Goal: Task Accomplishment & Management: Complete application form

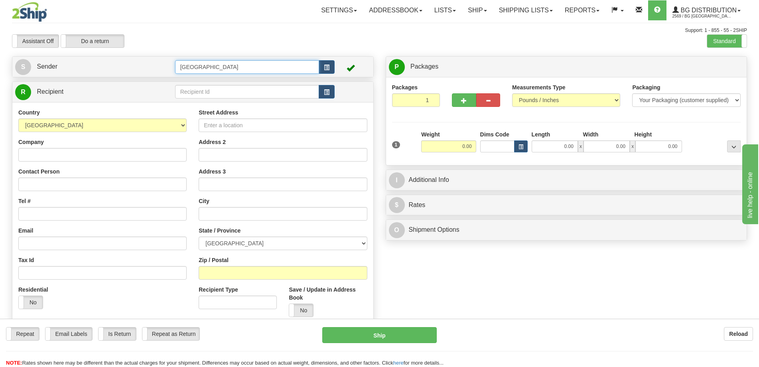
drag, startPoint x: 209, startPoint y: 63, endPoint x: 146, endPoint y: 58, distance: 62.9
click at [146, 58] on div "S Sender Montreal" at bounding box center [192, 67] width 361 height 20
click at [206, 83] on div "8-10" at bounding box center [245, 79] width 136 height 9
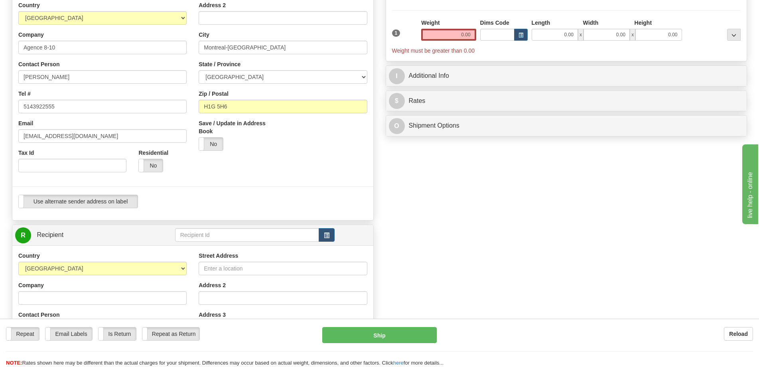
scroll to position [120, 0]
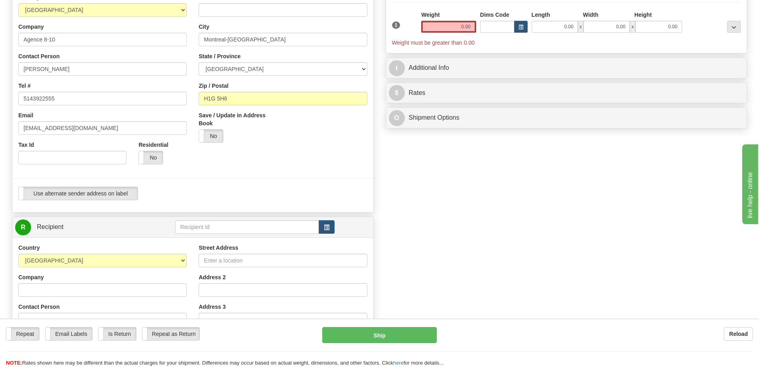
type input "8-10"
click at [230, 230] on input "text" at bounding box center [247, 227] width 144 height 14
click at [226, 236] on div "BG ST-BRUNO" at bounding box center [246, 239] width 136 height 8
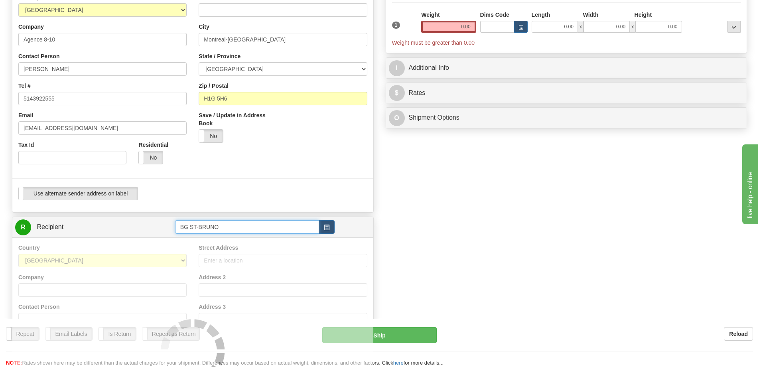
type input "BG ST-BRUNO"
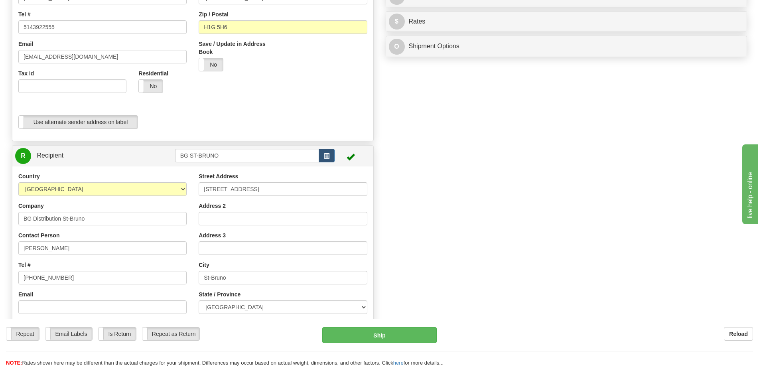
scroll to position [199, 0]
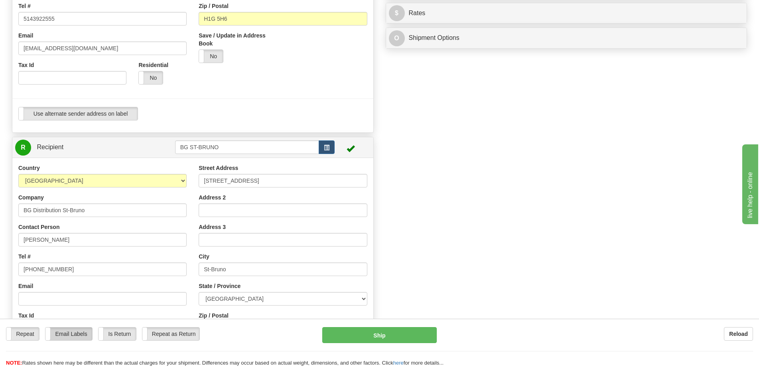
type input "0.00"
click at [76, 336] on label "Email Labels" at bounding box center [68, 334] width 47 height 13
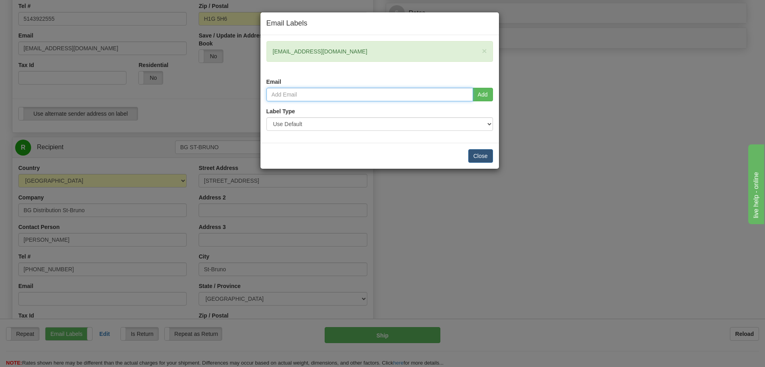
click at [381, 94] on input "email" at bounding box center [370, 95] width 207 height 14
type input "nvoyer@bgdistribution.ca"
click at [484, 96] on button "Add" at bounding box center [483, 95] width 20 height 14
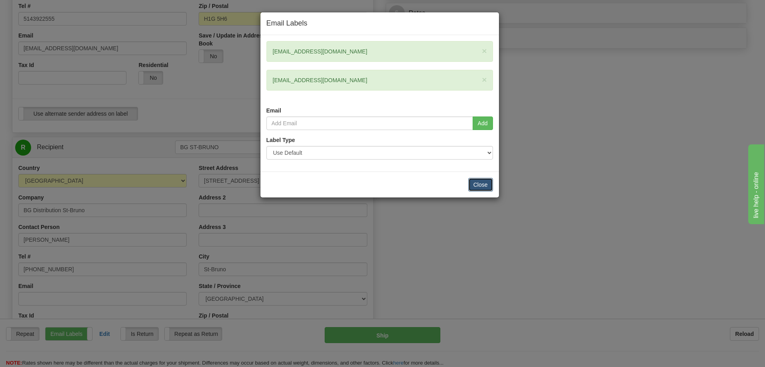
click at [479, 181] on button "Close" at bounding box center [480, 185] width 25 height 14
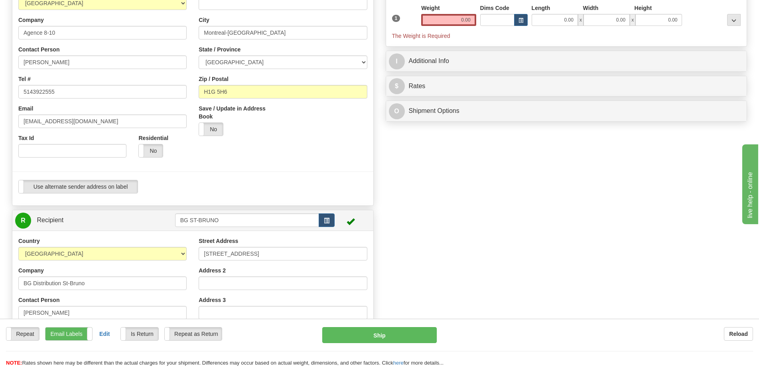
scroll to position [0, 0]
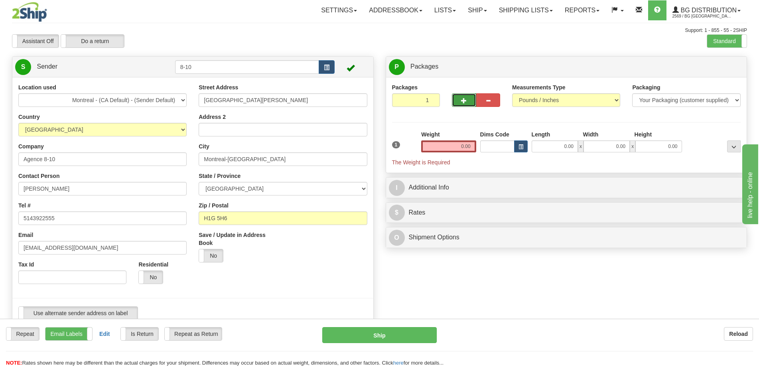
click at [453, 100] on button "button" at bounding box center [464, 100] width 24 height 14
radio input "true"
type input "2"
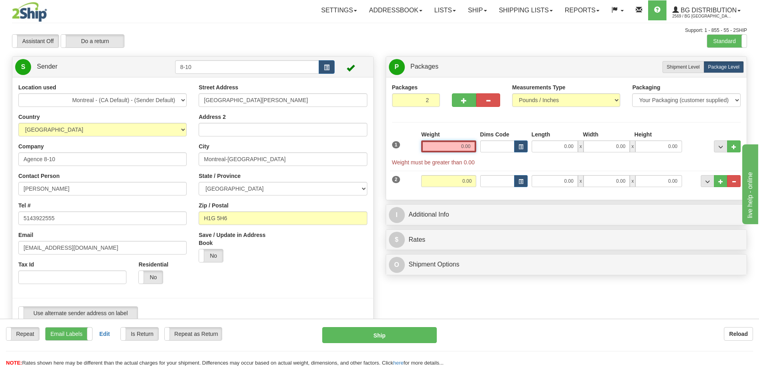
click at [460, 148] on input "0.00" at bounding box center [448, 146] width 55 height 12
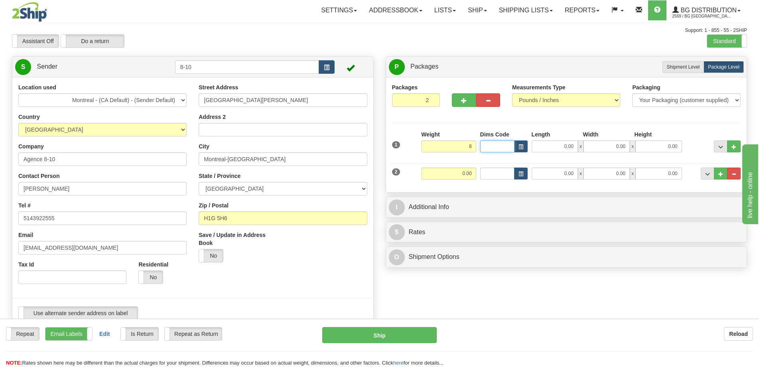
type input "8.00"
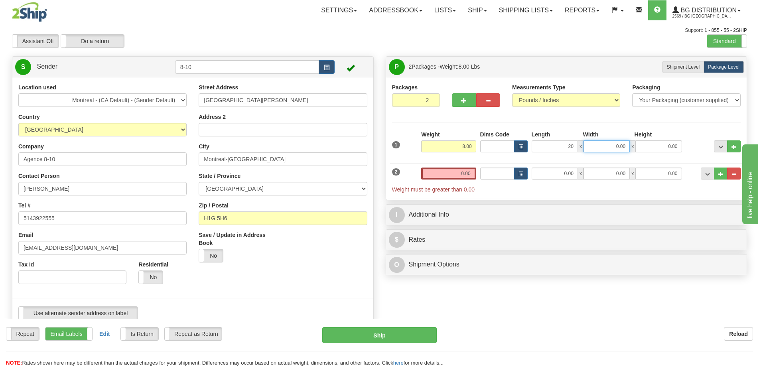
type input "20.00"
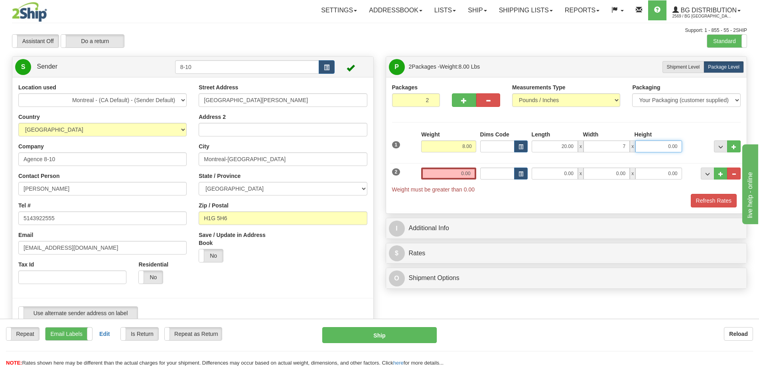
type input "7.00"
click at [532, 171] on input "0.00" at bounding box center [555, 174] width 46 height 12
type input "45.00"
type input "10.00"
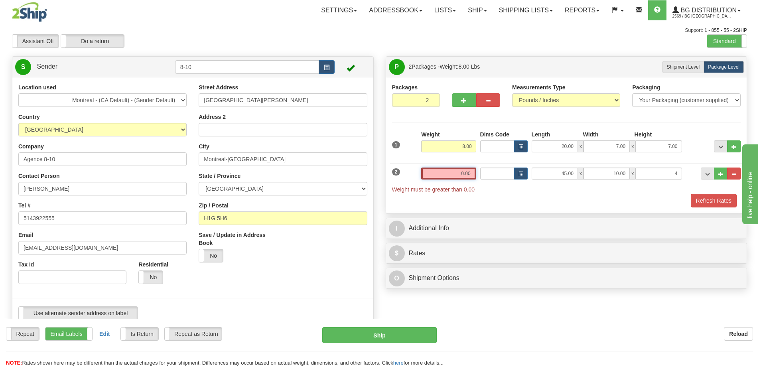
type input "4.00"
click at [455, 175] on input "0.00" at bounding box center [448, 174] width 55 height 12
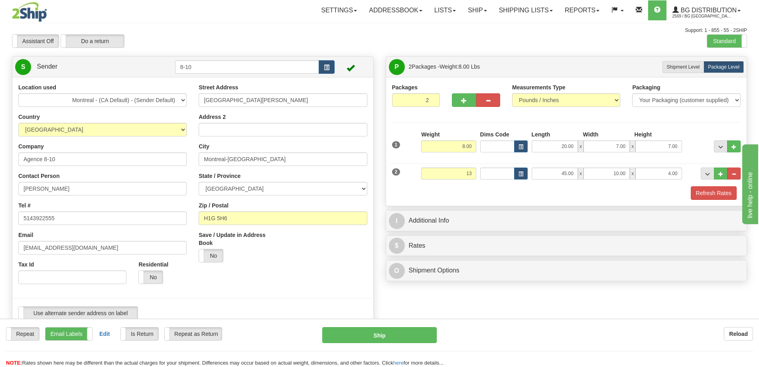
click at [704, 186] on div at bounding box center [566, 186] width 353 height 0
type input "13.00"
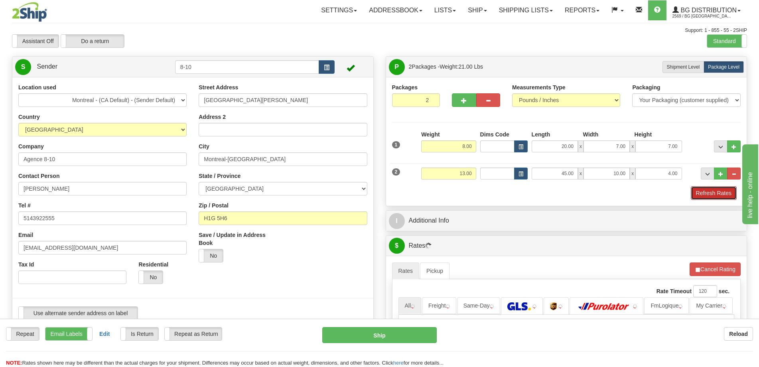
click at [705, 198] on button "Refresh Rates" at bounding box center [714, 193] width 46 height 14
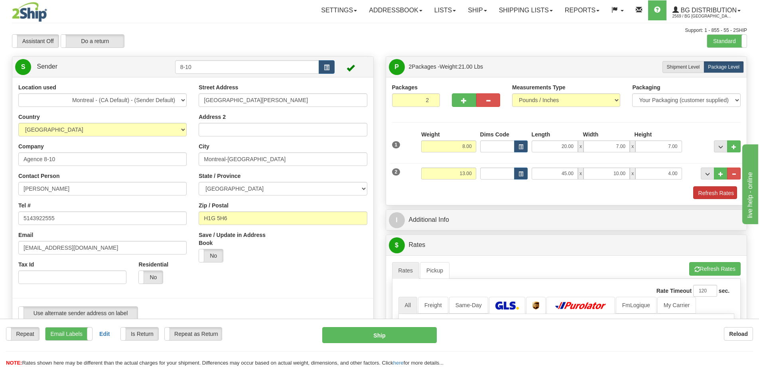
click at [706, 192] on div "Packages 2 2 Measurements Type" at bounding box center [566, 141] width 361 height 128
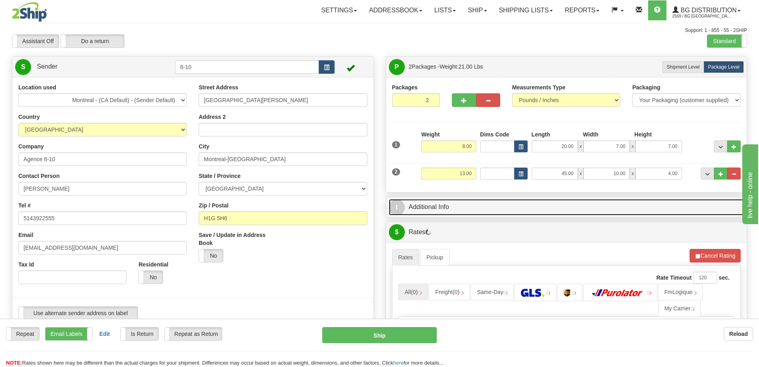
click at [678, 202] on link "I Additional Info" at bounding box center [566, 207] width 355 height 16
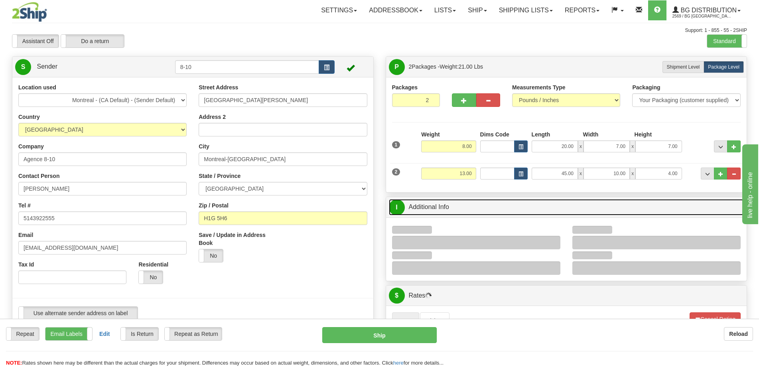
scroll to position [120, 0]
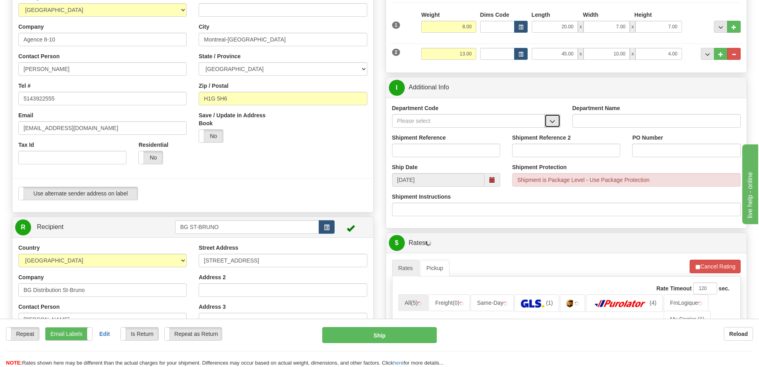
click at [551, 126] on button "button" at bounding box center [553, 121] width 16 height 14
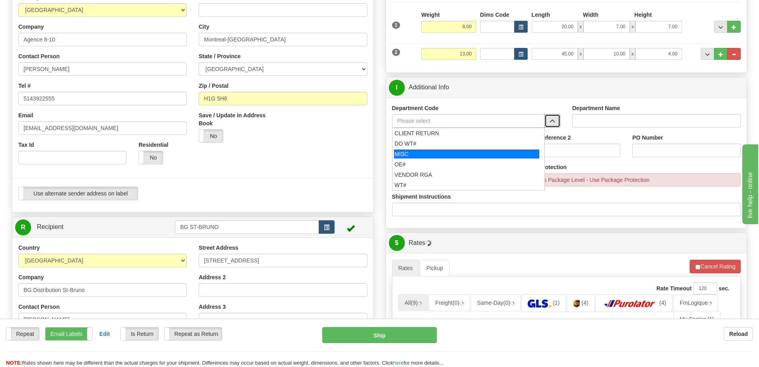
click at [448, 152] on div "MISC" at bounding box center [466, 154] width 145 height 9
type input "MISC"
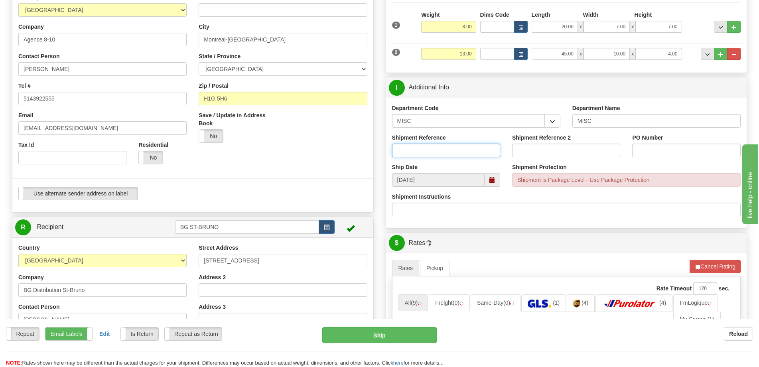
click at [448, 150] on input "Shipment Reference" at bounding box center [446, 151] width 108 height 14
type input "8001401-00,8001540-00"
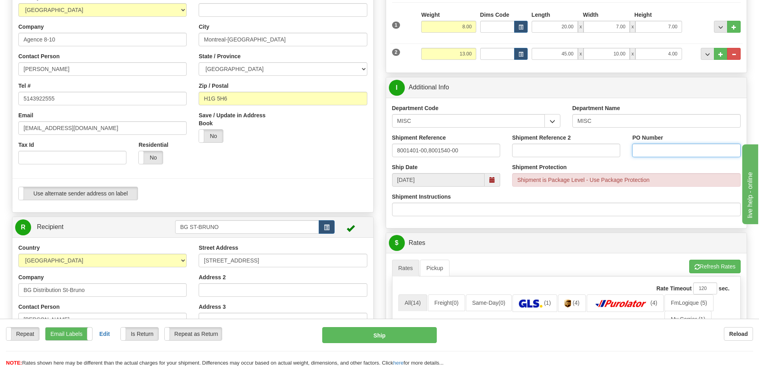
click at [647, 150] on input "PO Number" at bounding box center [686, 151] width 108 height 14
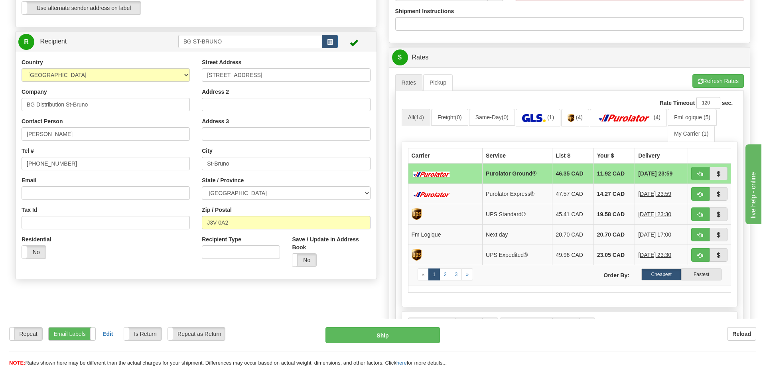
scroll to position [319, 0]
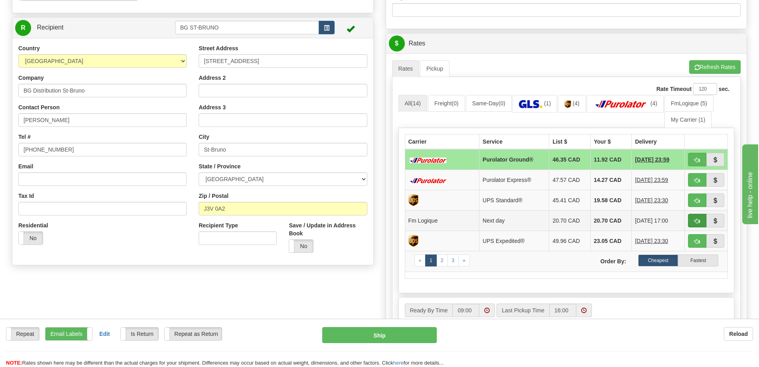
type input "."
click at [691, 219] on button "button" at bounding box center [697, 221] width 18 height 14
type input "jour"
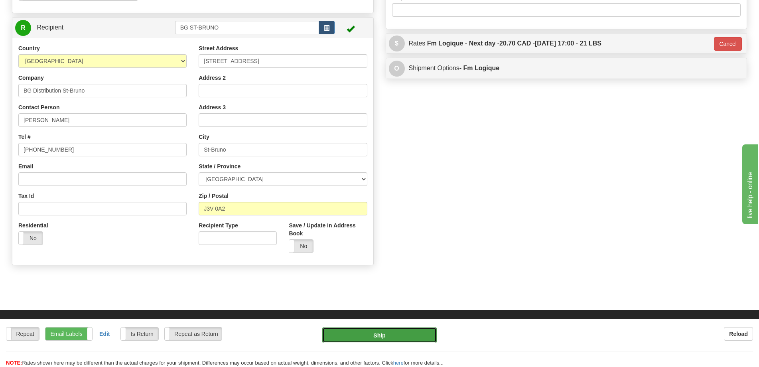
click at [389, 333] on button "Ship" at bounding box center [379, 335] width 115 height 16
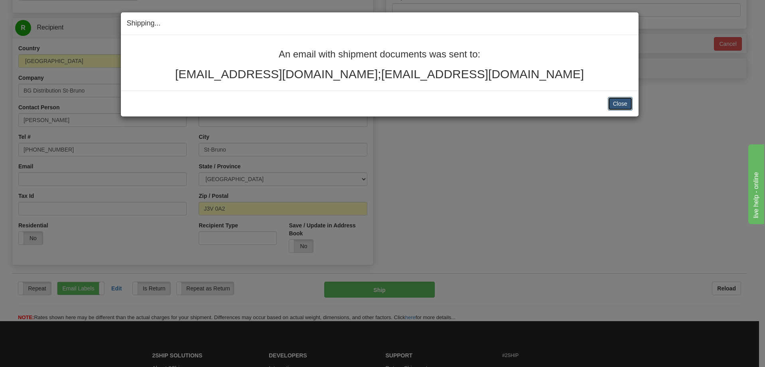
click at [618, 103] on button "Close" at bounding box center [620, 104] width 25 height 14
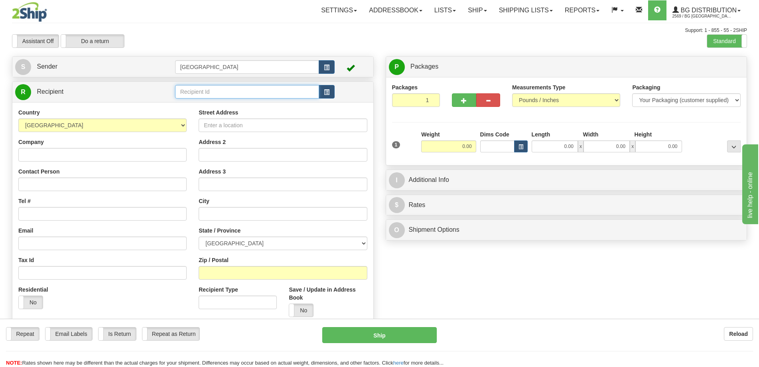
click at [244, 91] on input "text" at bounding box center [247, 92] width 144 height 14
click at [241, 104] on div "4068" at bounding box center [246, 104] width 136 height 8
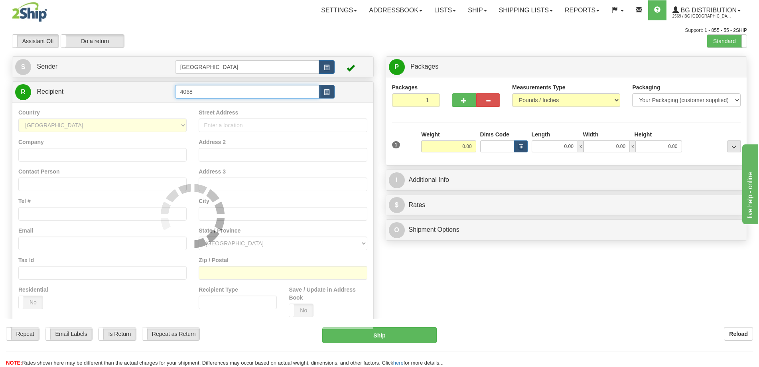
type input "4068"
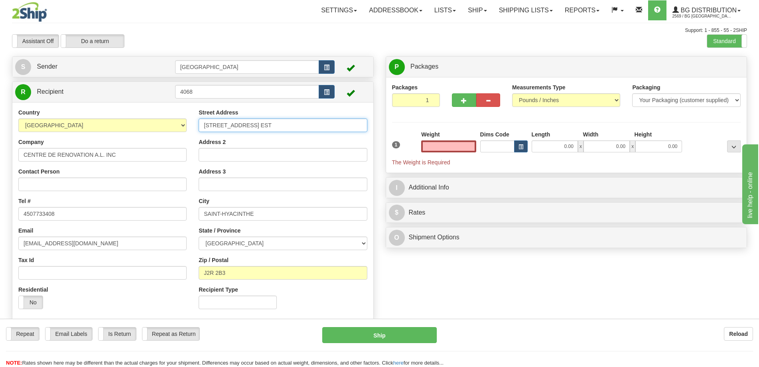
type input "0.00"
click at [215, 124] on input "4765 BOULEVARD LAURIER EST" at bounding box center [283, 125] width 168 height 14
type input "4785 BOULEVARD LAURIER EST"
click at [548, 146] on input "0.00" at bounding box center [555, 146] width 46 height 12
type input "12.00"
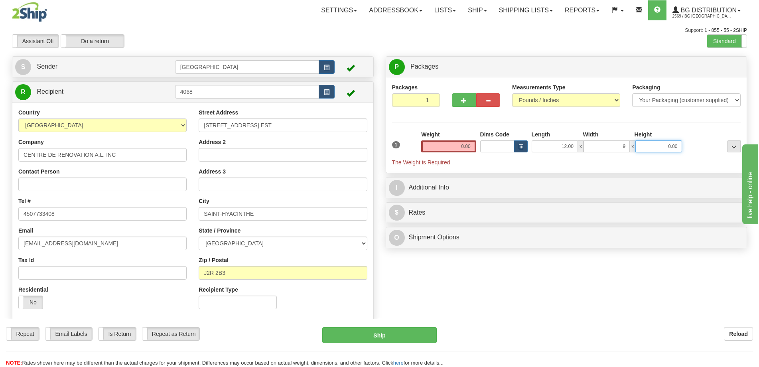
type input "9.00"
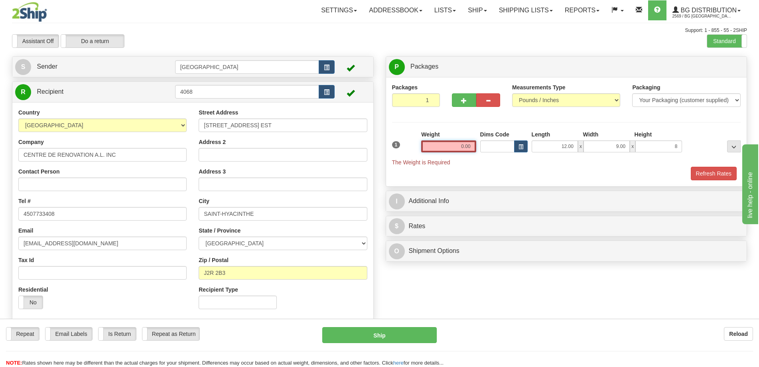
type input "8.00"
click at [449, 149] on input "0.00" at bounding box center [448, 146] width 55 height 12
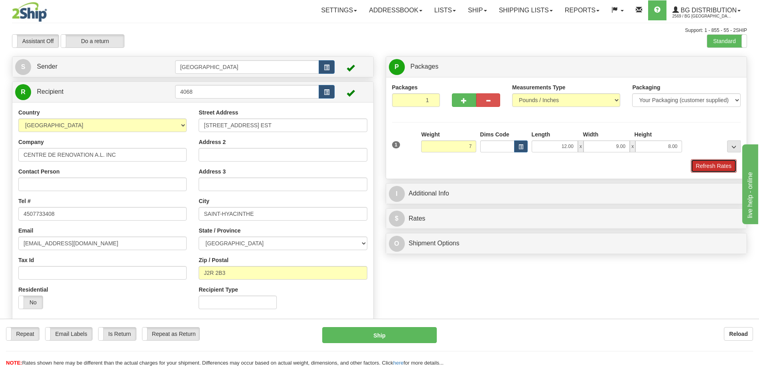
click at [703, 169] on button "Refresh Rates" at bounding box center [714, 166] width 46 height 14
type input "7.00"
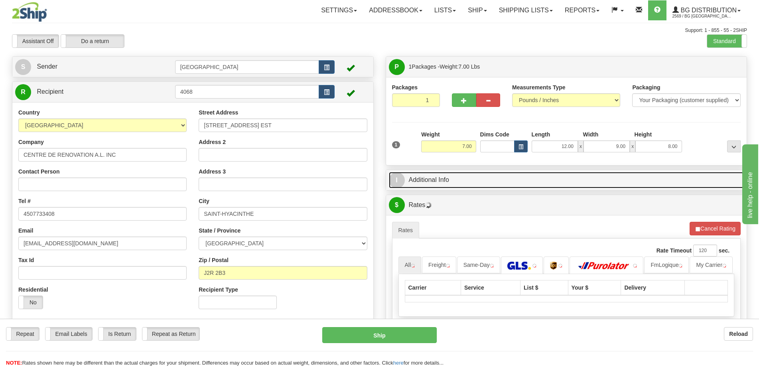
click at [635, 181] on link "I Additional Info" at bounding box center [566, 180] width 355 height 16
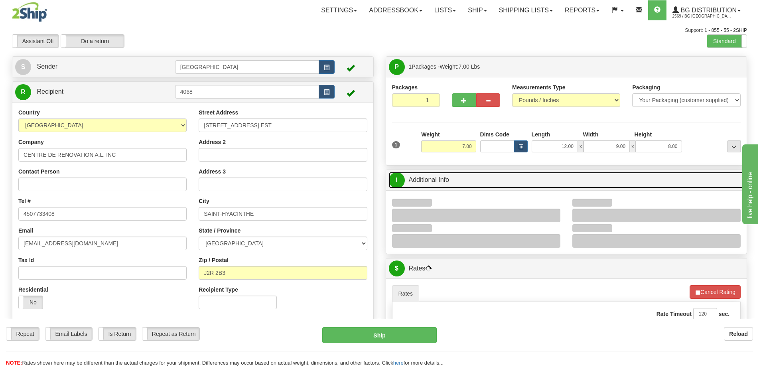
scroll to position [80, 0]
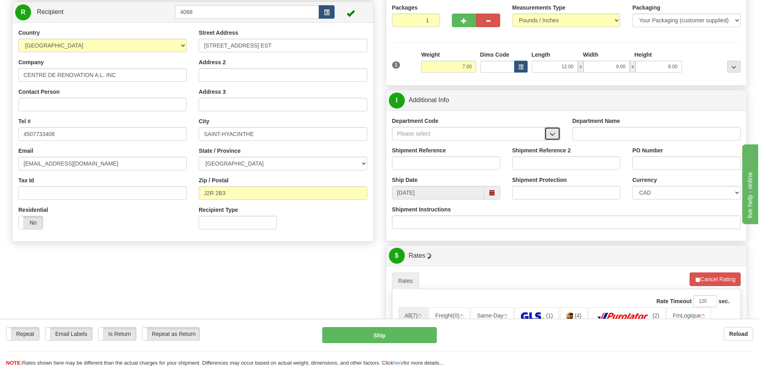
click at [550, 134] on span "button" at bounding box center [553, 134] width 6 height 5
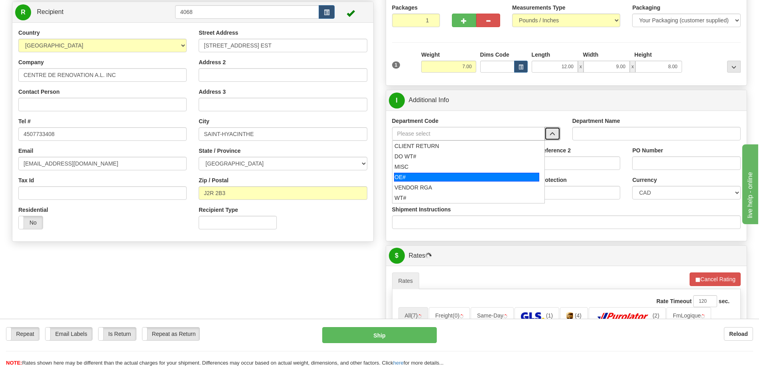
click at [460, 175] on div "OE#" at bounding box center [466, 177] width 145 height 9
type input "OE#"
type input "ORDERS"
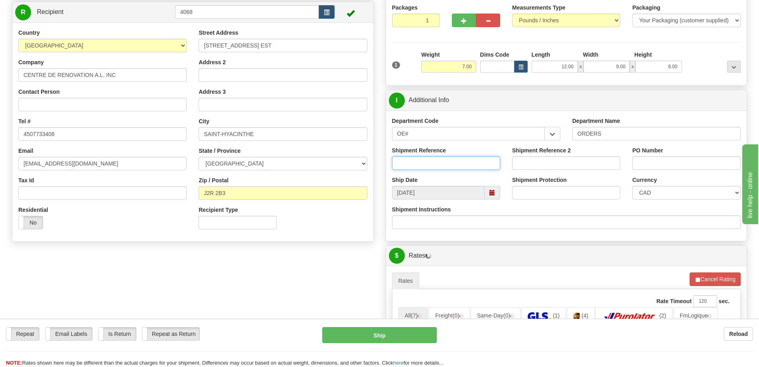
click at [461, 168] on input "Shipment Reference" at bounding box center [446, 163] width 108 height 14
type input "50323058-00"
click at [651, 167] on input "PO Number" at bounding box center [686, 163] width 108 height 14
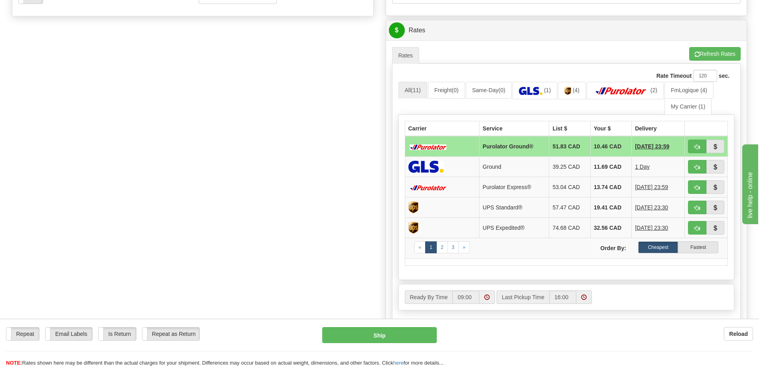
scroll to position [319, 0]
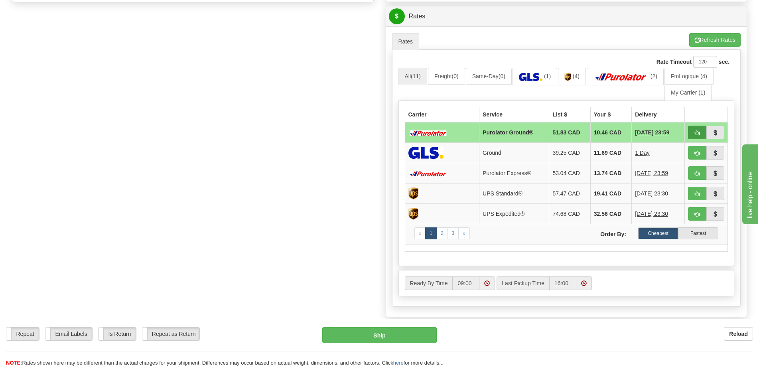
type input "."
click at [699, 136] on span "button" at bounding box center [698, 132] width 6 height 5
type input "260"
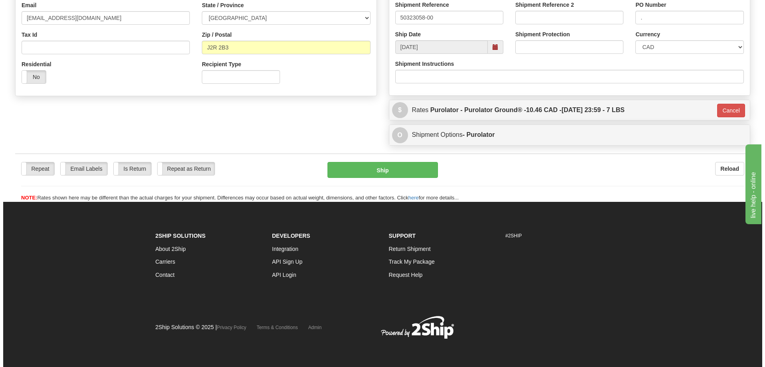
scroll to position [226, 0]
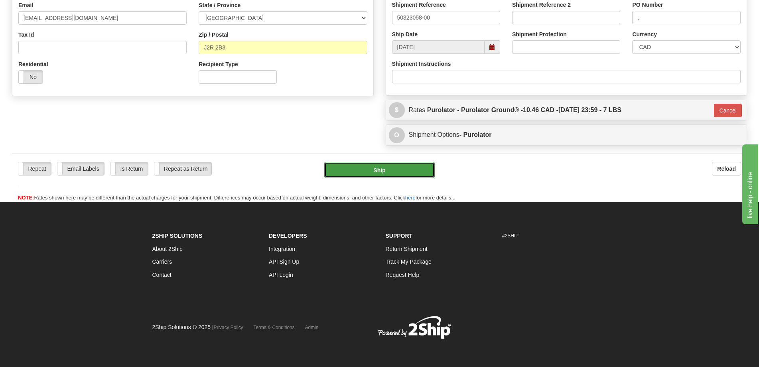
click at [409, 166] on button "Ship" at bounding box center [379, 170] width 111 height 16
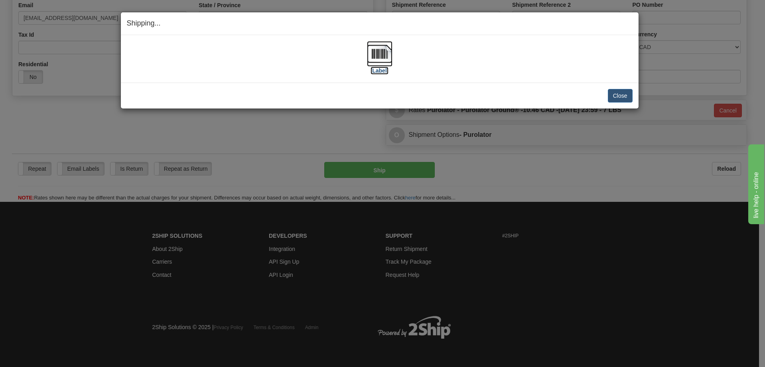
click at [376, 64] on img at bounding box center [380, 54] width 26 height 26
click at [636, 100] on div "Close Cancel Cancel Shipment and Quit Pickup Quit Pickup ONLY" at bounding box center [380, 96] width 518 height 26
click at [625, 97] on button "Close" at bounding box center [620, 96] width 25 height 14
